Goal: Check status: Check status

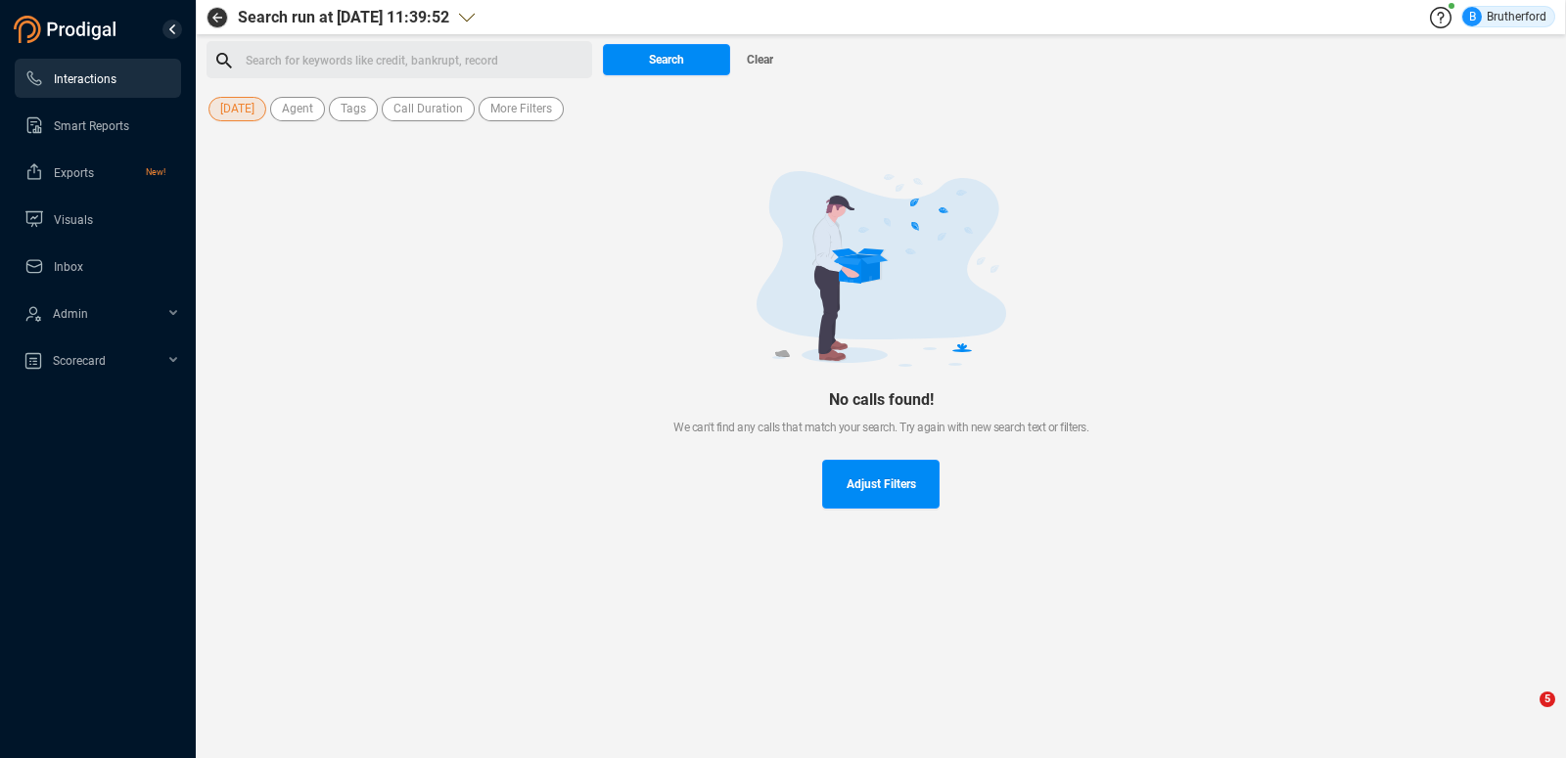
click at [91, 81] on span "Interactions" at bounding box center [85, 79] width 63 height 14
click at [233, 114] on span "[DATE]" at bounding box center [237, 109] width 34 height 24
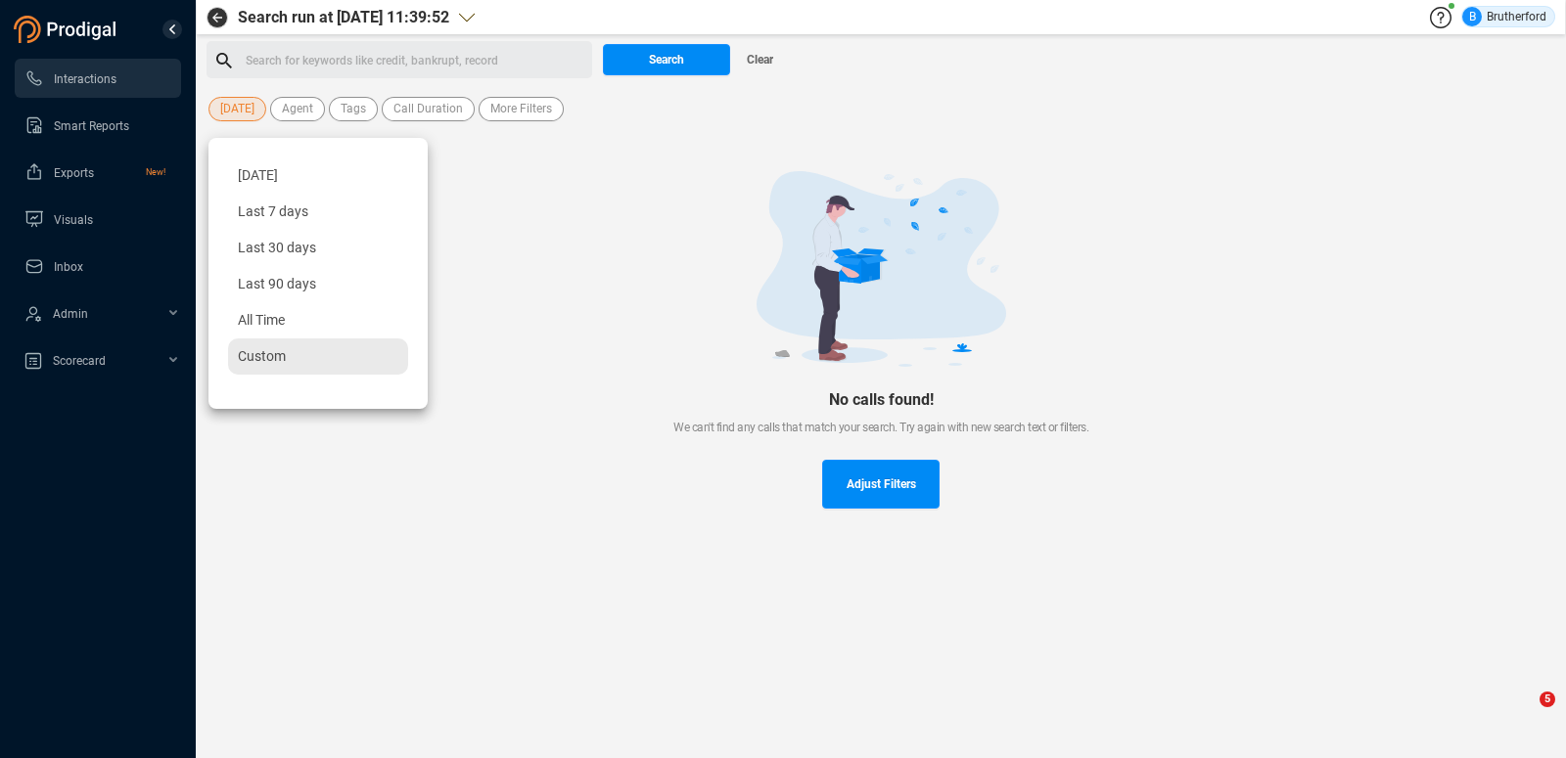
click at [271, 359] on span "Custom" at bounding box center [262, 356] width 48 height 16
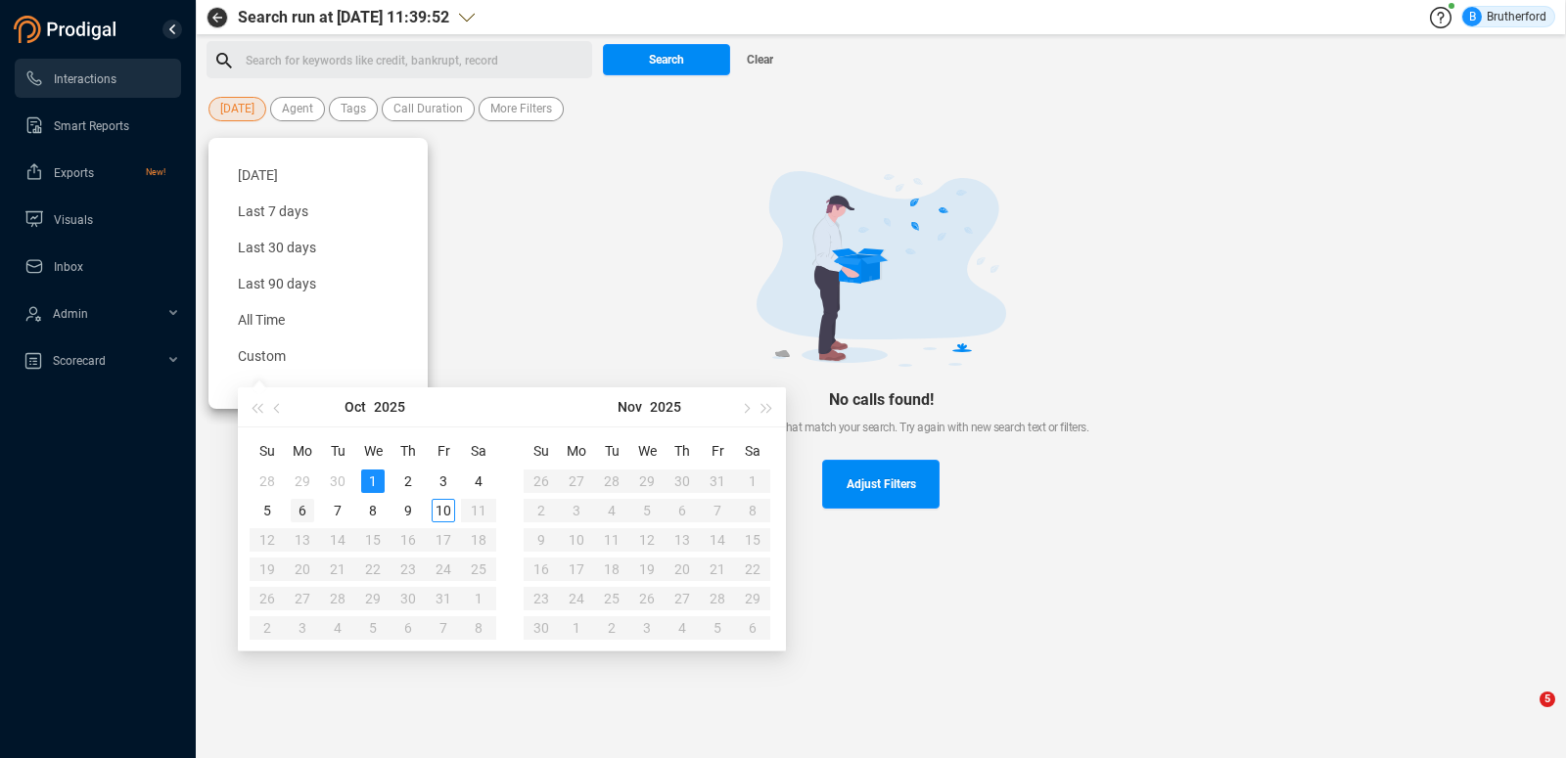
type input "[DATE]"
click at [305, 519] on div "6" at bounding box center [302, 510] width 23 height 23
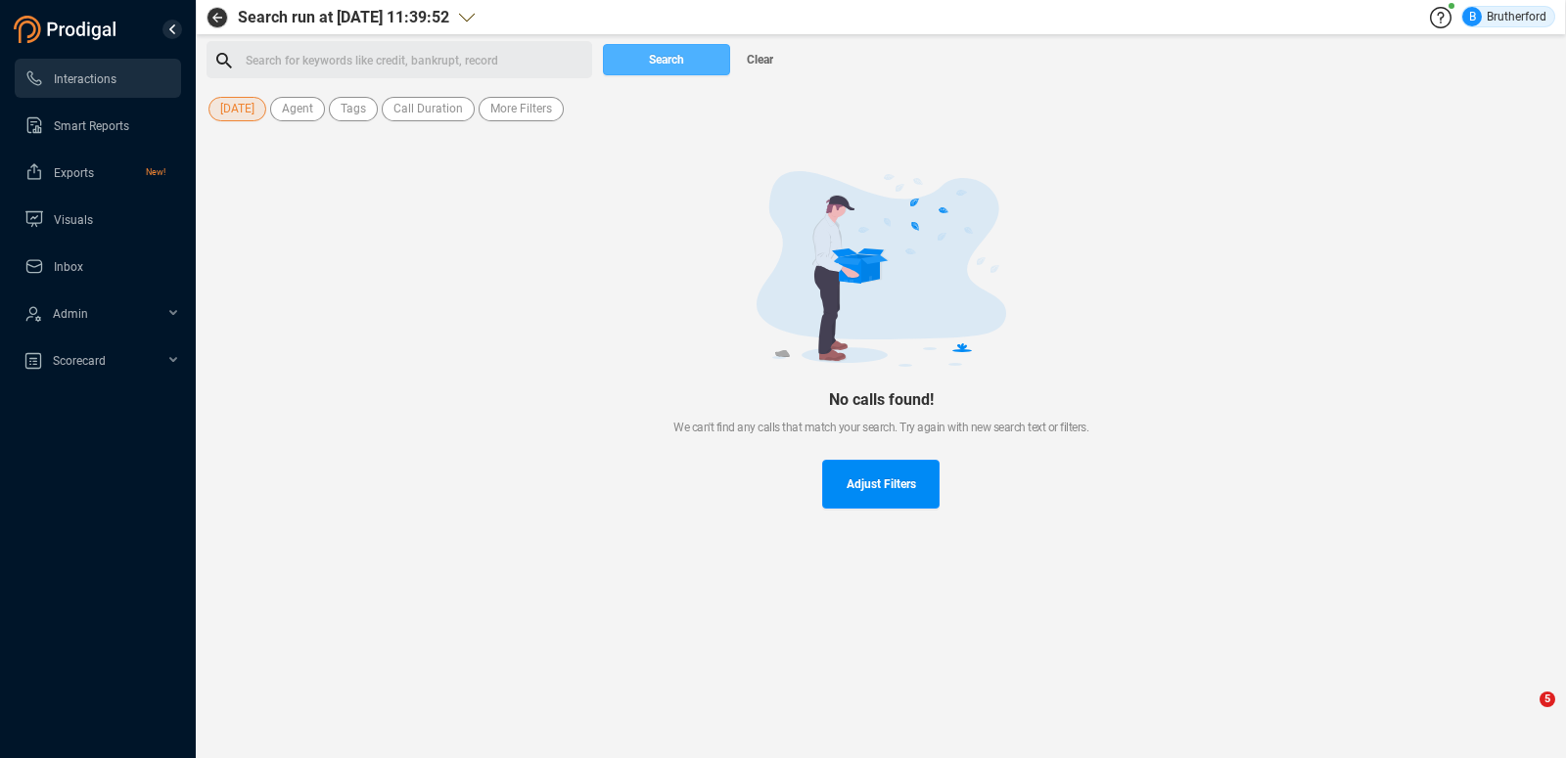
click at [663, 62] on span "Search" at bounding box center [666, 59] width 35 height 31
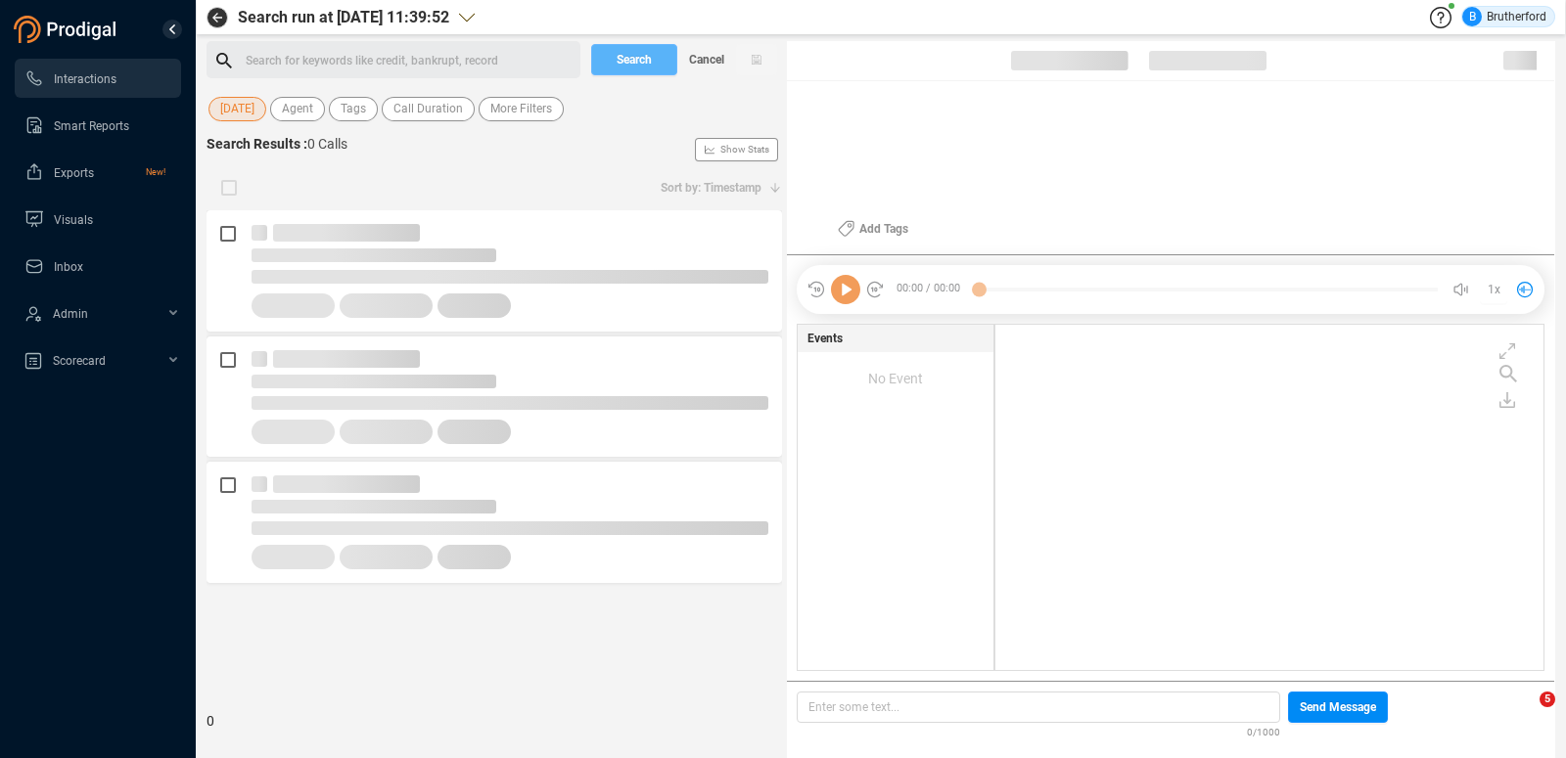
scroll to position [1, 1]
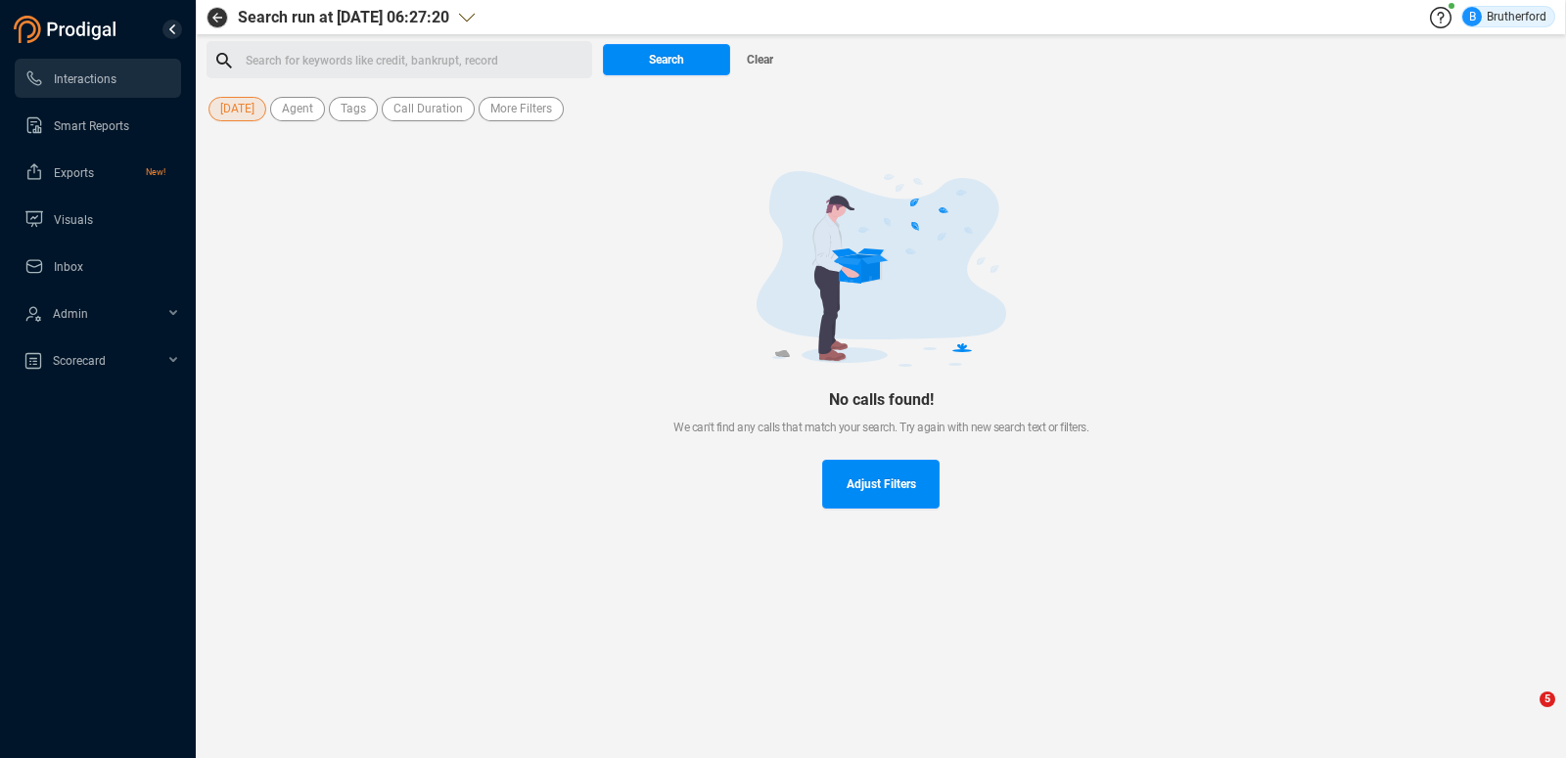
click at [233, 106] on span "[DATE]" at bounding box center [237, 109] width 34 height 24
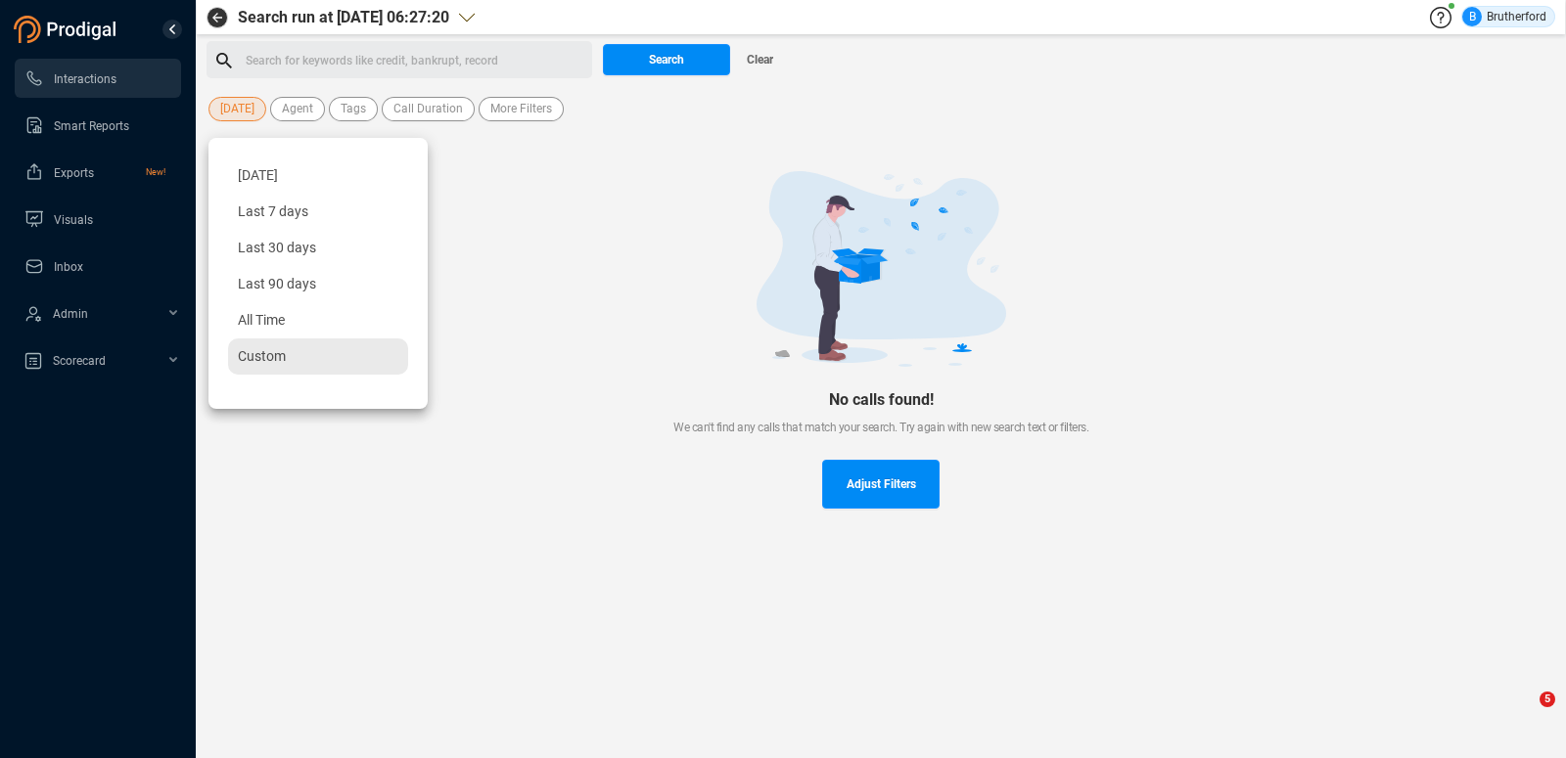
click at [259, 349] on span "Custom" at bounding box center [262, 356] width 48 height 16
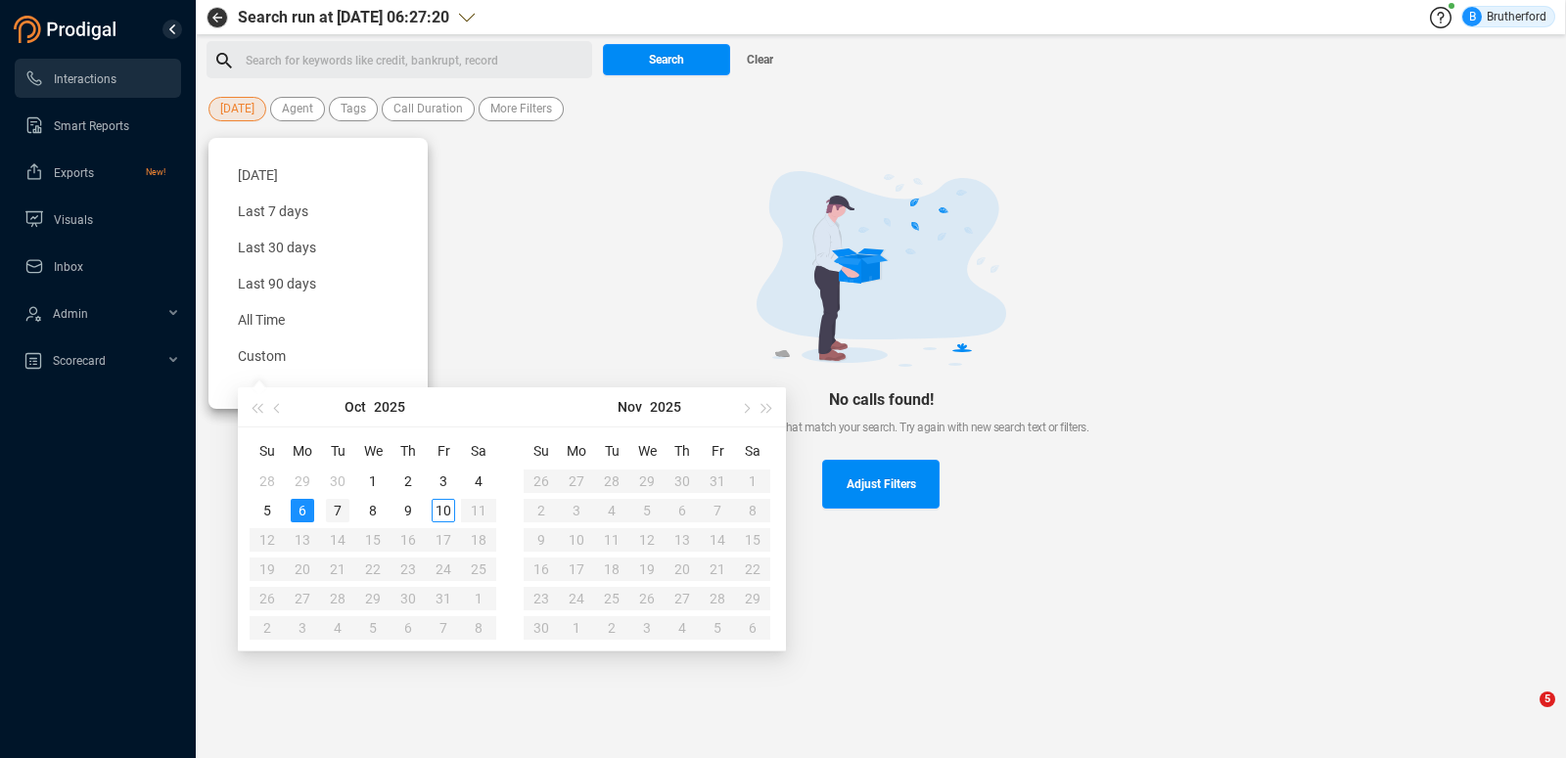
type input "[DATE]"
click at [342, 514] on div "7" at bounding box center [337, 510] width 23 height 23
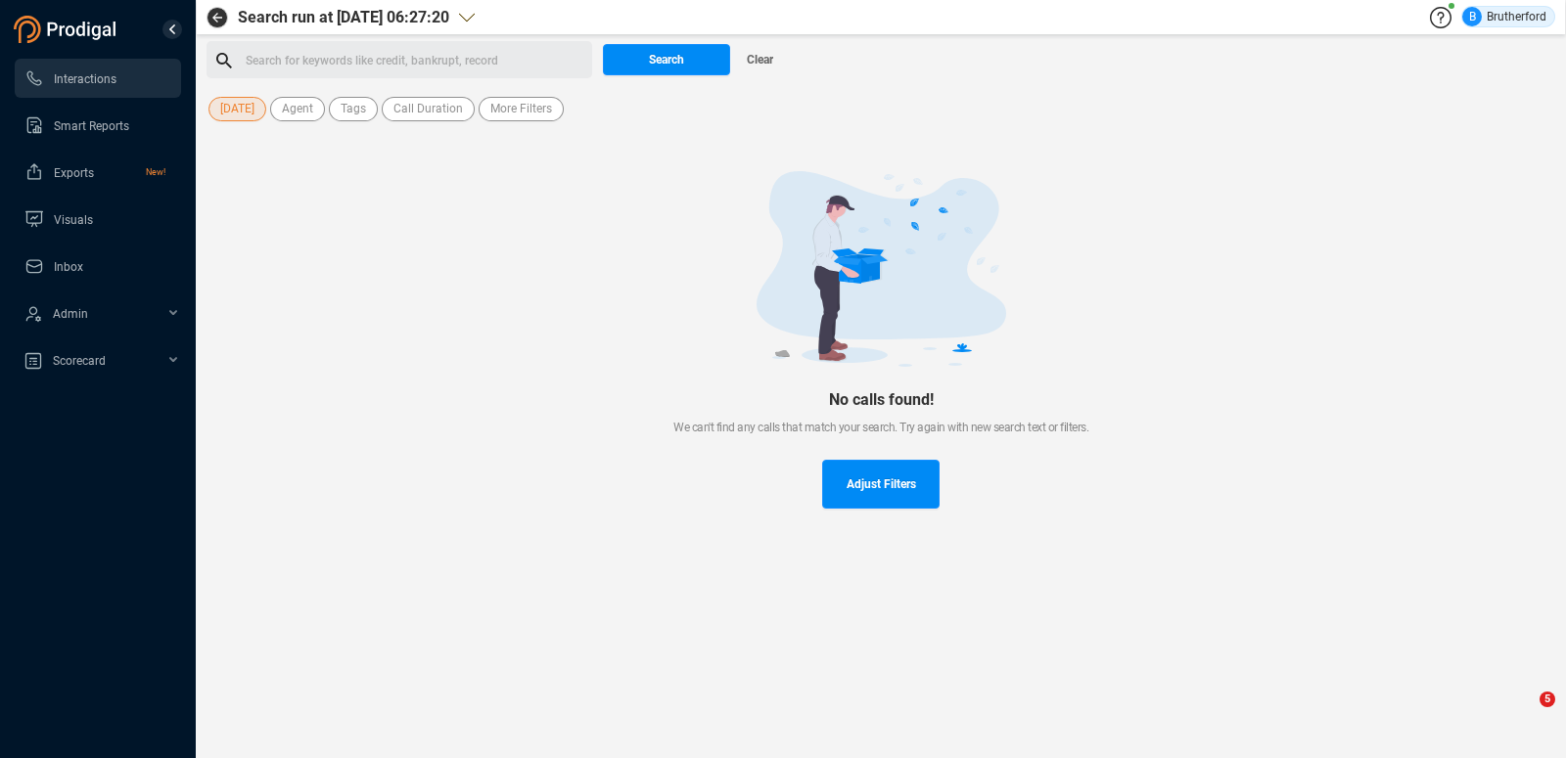
click at [342, 514] on div "No calls found! We can't find any calls that match your search. Try again with …" at bounding box center [880, 340] width 1348 height 432
click at [664, 52] on span "Search" at bounding box center [666, 59] width 35 height 31
click at [237, 111] on span "[DATE]" at bounding box center [237, 109] width 34 height 24
click at [551, 164] on div "No calls found! We can't find any calls that match your search. Try again with …" at bounding box center [880, 340] width 1348 height 432
click at [643, 59] on button "Search" at bounding box center [666, 59] width 127 height 31
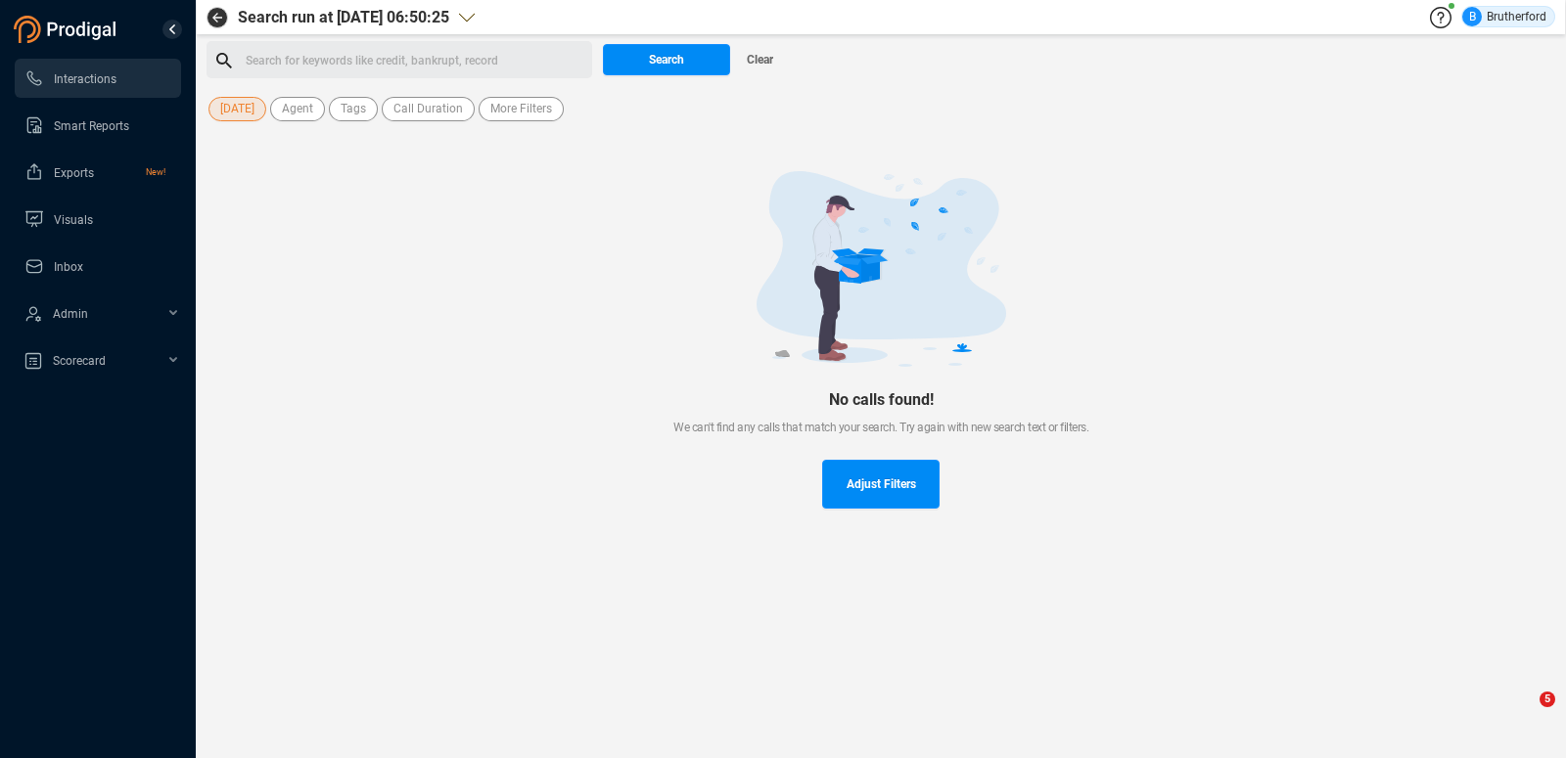
click at [232, 106] on span "[DATE]" at bounding box center [237, 109] width 34 height 24
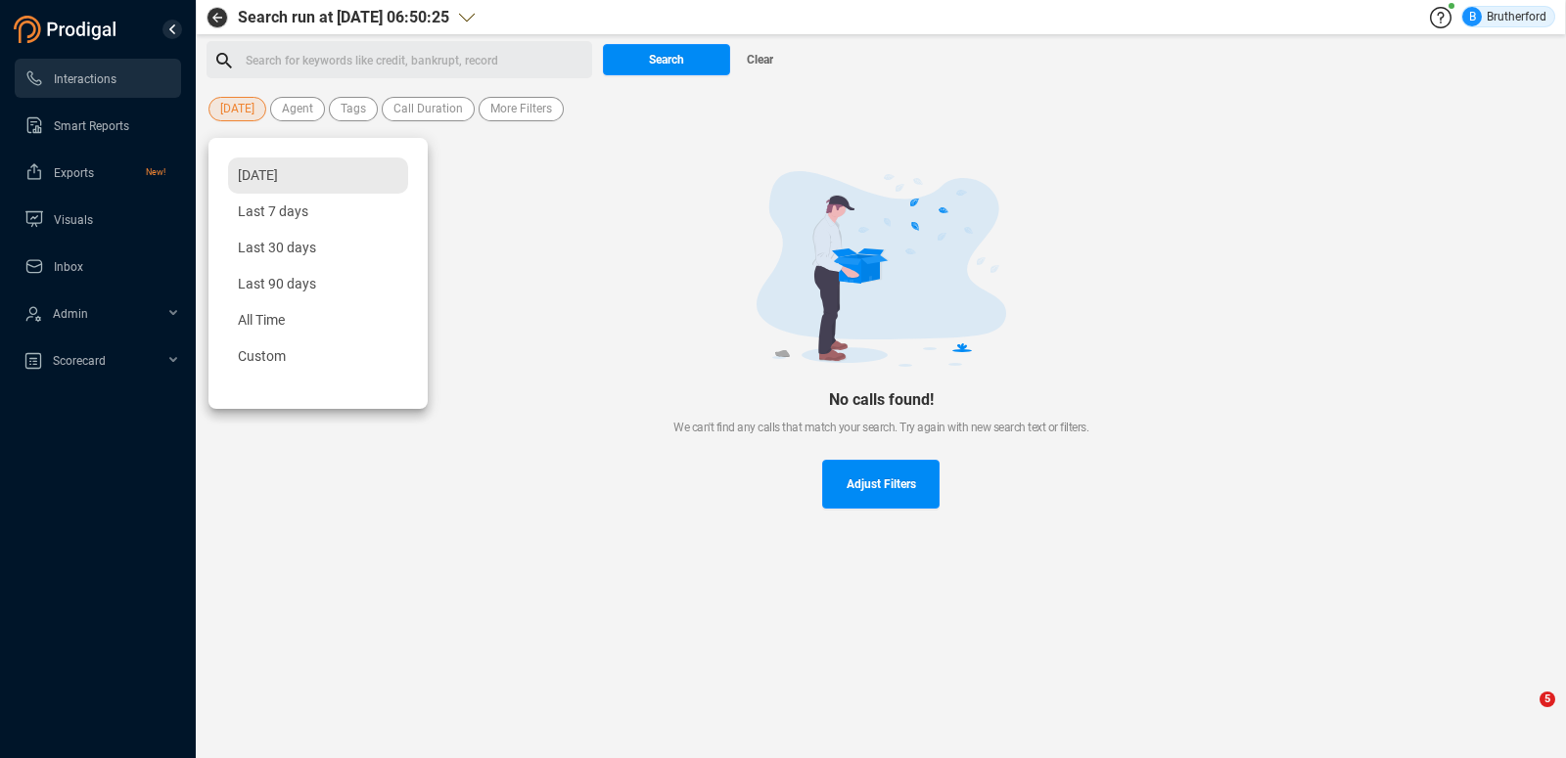
click at [255, 175] on span "[DATE]" at bounding box center [258, 175] width 40 height 16
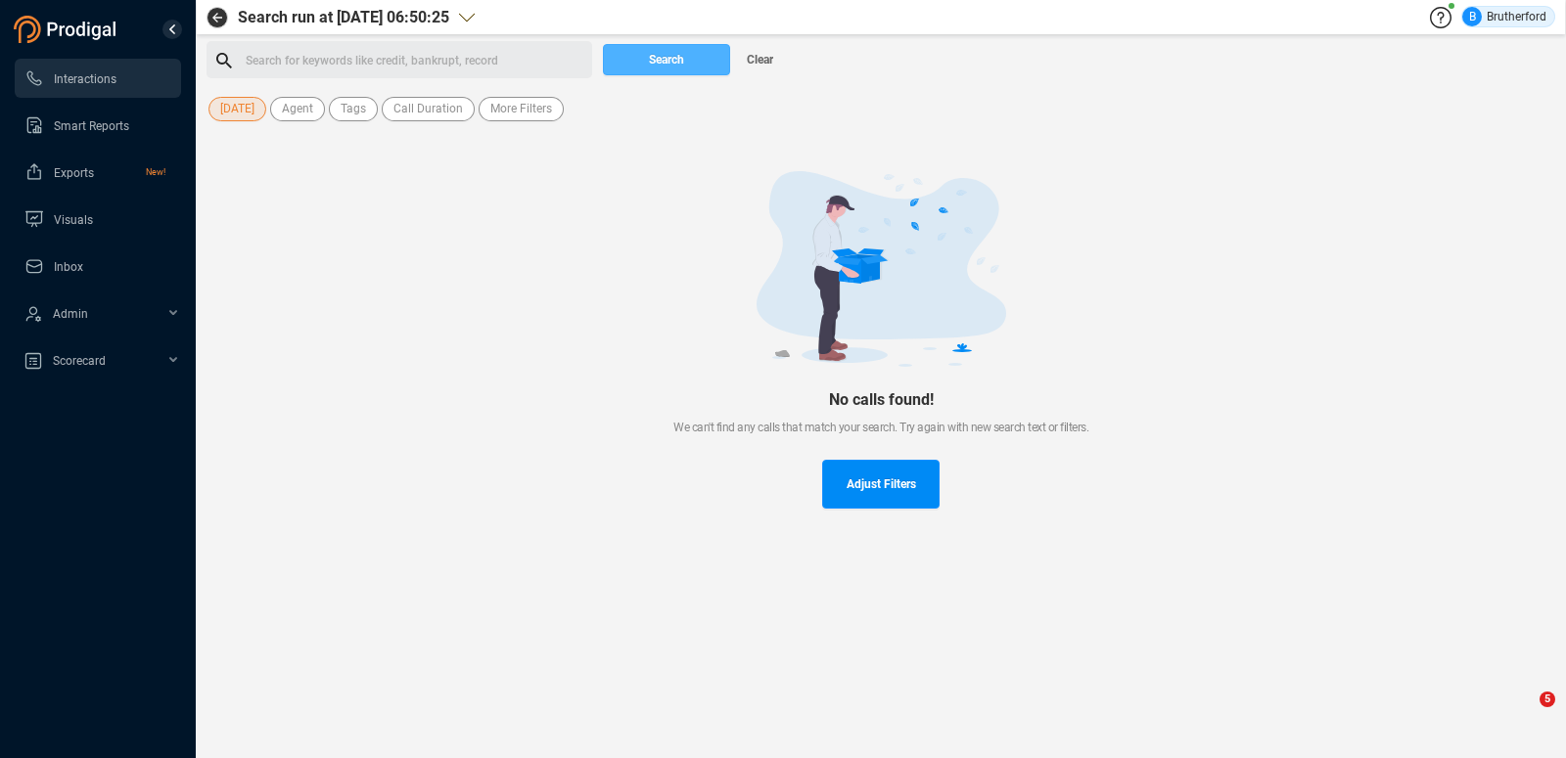
click at [649, 67] on span "Search" at bounding box center [666, 59] width 35 height 31
click at [1394, 195] on div at bounding box center [881, 269] width 1286 height 196
